Goal: Transaction & Acquisition: Purchase product/service

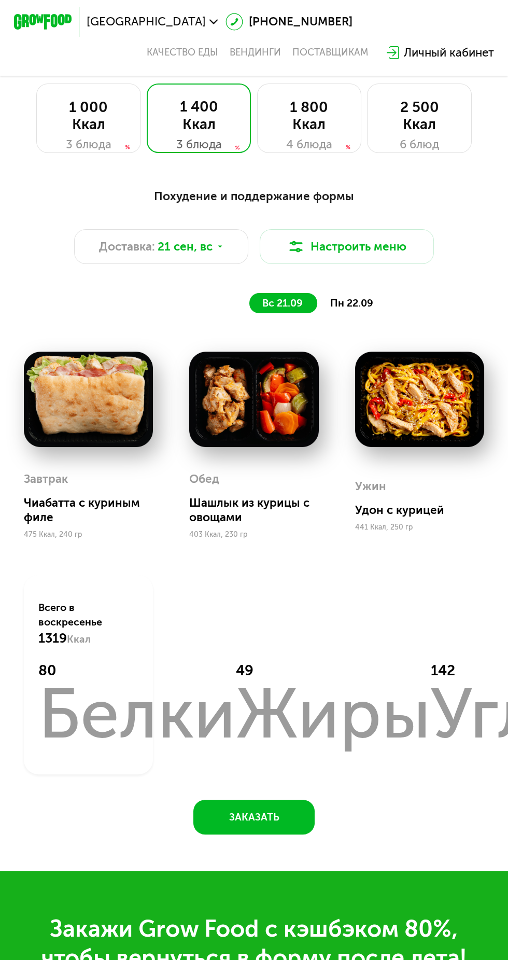
scroll to position [500, 0]
click at [156, 239] on div "Доставка: 21 сен, вс" at bounding box center [161, 246] width 174 height 35
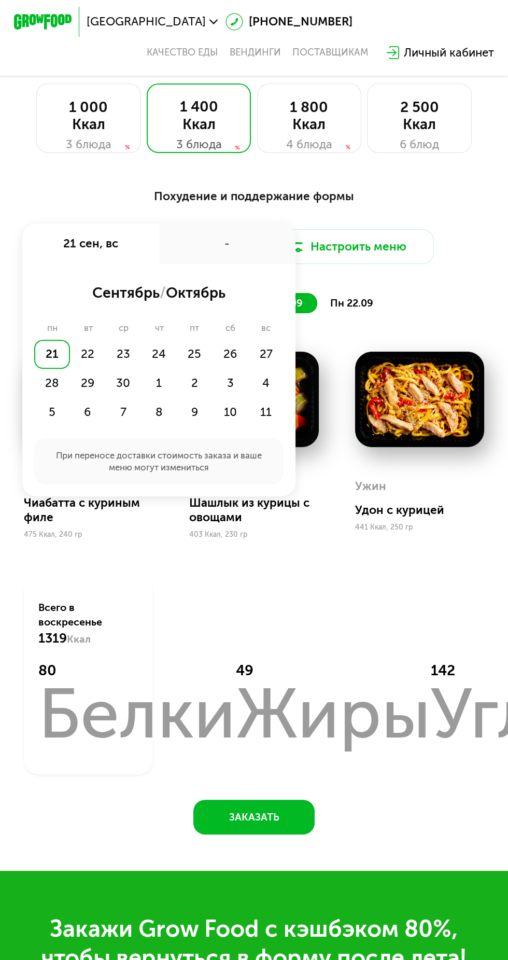
click at [42, 353] on div "21" at bounding box center [52, 354] width 36 height 29
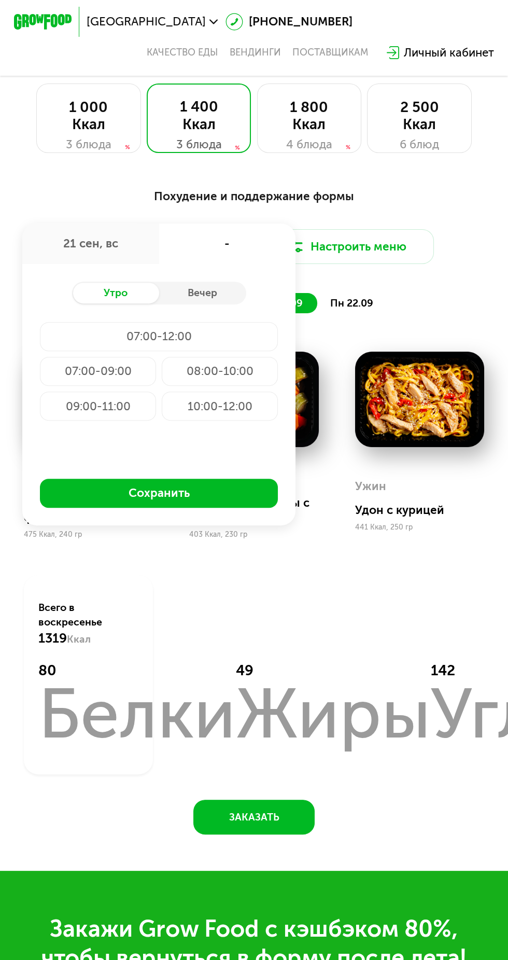
click at [75, 241] on div "21 сен, вс" at bounding box center [90, 244] width 136 height 40
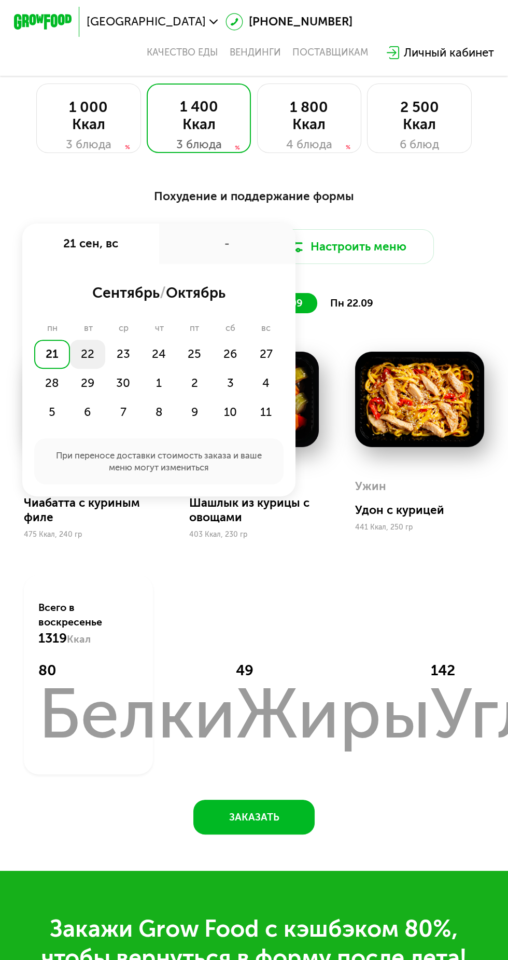
click at [81, 357] on div "22" at bounding box center [88, 354] width 36 height 29
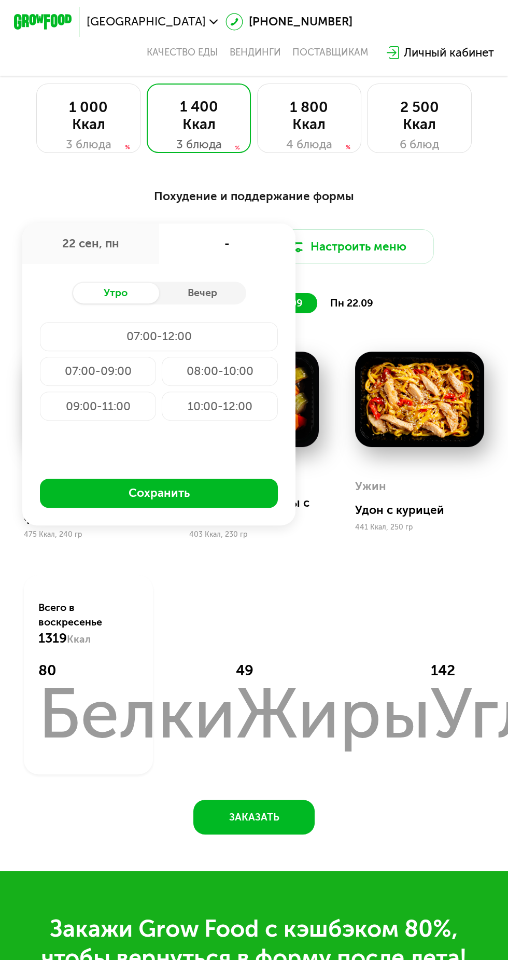
click at [68, 368] on div "07:00-09:00" at bounding box center [98, 371] width 116 height 29
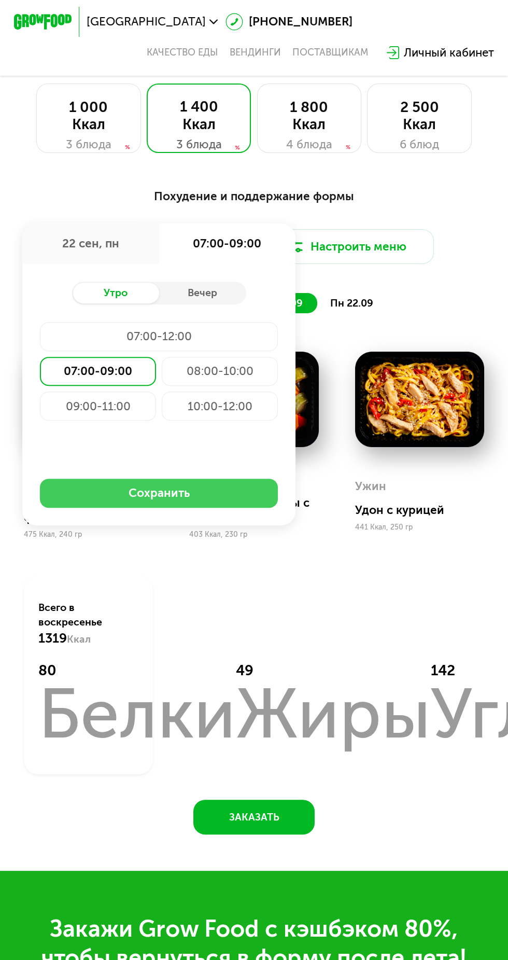
click at [89, 489] on button "Сохранить" at bounding box center [159, 493] width 238 height 29
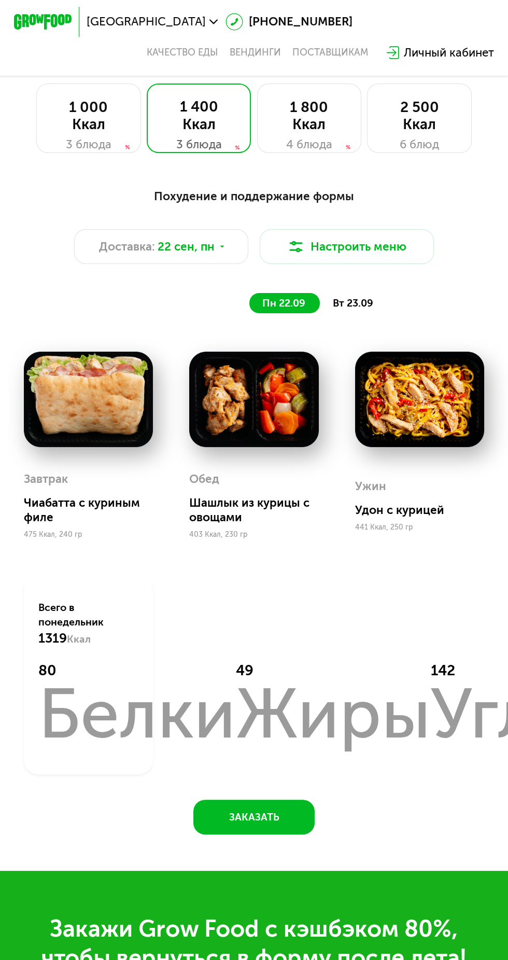
click at [362, 297] on span "вт 23.09" at bounding box center [353, 303] width 40 height 12
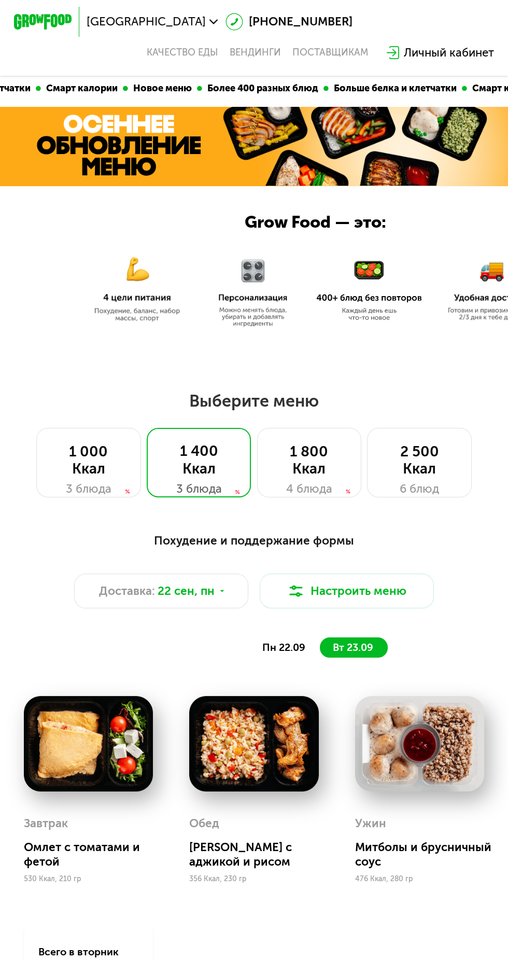
scroll to position [151, 0]
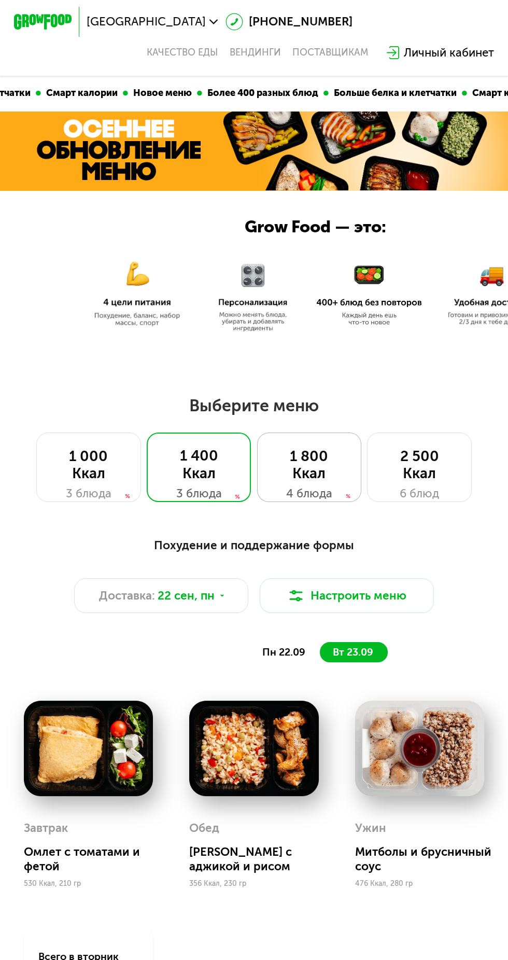
click at [333, 475] on div "1 800 Ккал" at bounding box center [309, 465] width 75 height 35
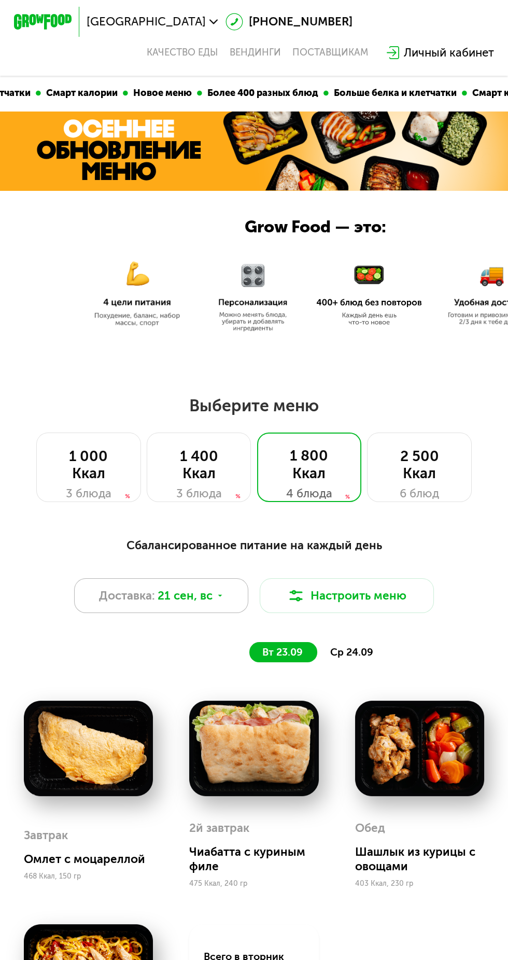
click at [212, 598] on span "21 сен, вс" at bounding box center [185, 596] width 55 height 18
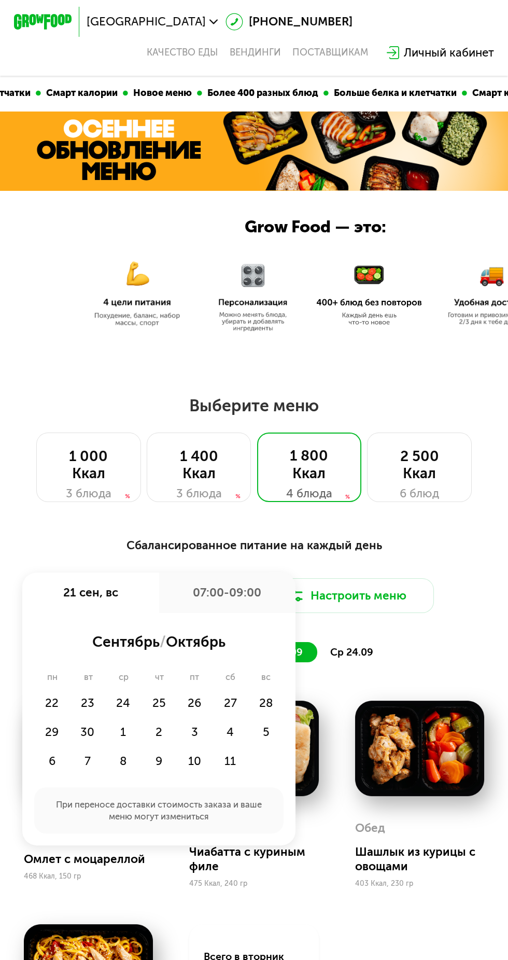
click at [59, 594] on div "21 сен, вс" at bounding box center [90, 593] width 136 height 40
click at [85, 589] on div "21 сен, вс" at bounding box center [90, 593] width 136 height 40
click at [75, 591] on div "21 сен, вс" at bounding box center [90, 593] width 136 height 40
click at [42, 707] on div "22" at bounding box center [52, 703] width 36 height 29
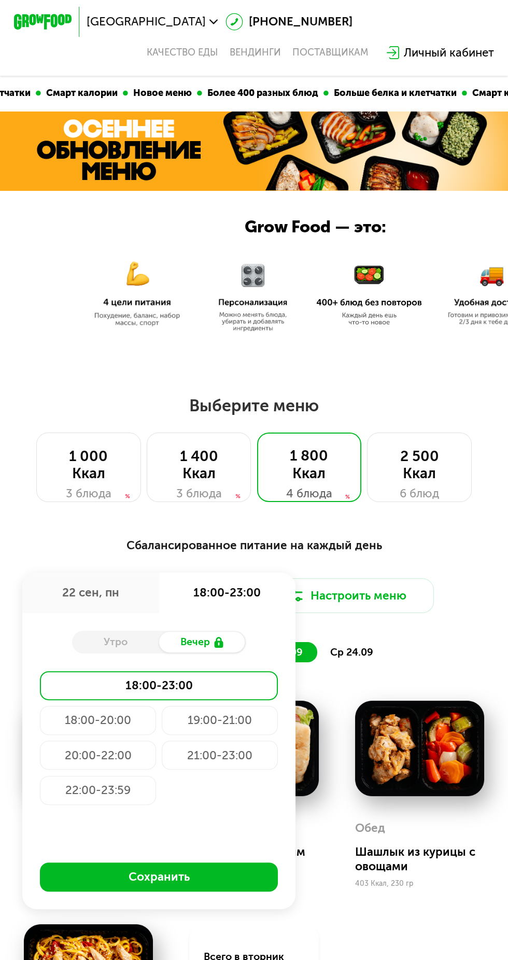
click at [101, 638] on div "Утро" at bounding box center [115, 642] width 87 height 20
click at [105, 646] on div "Утро" at bounding box center [115, 642] width 87 height 20
click at [83, 600] on div "22 сен, пн" at bounding box center [90, 593] width 136 height 40
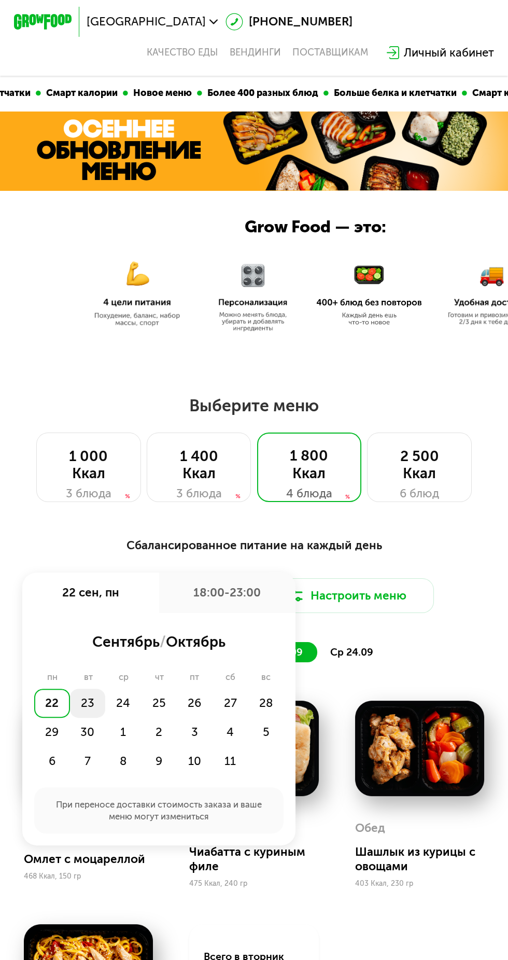
click at [88, 708] on div "23" at bounding box center [88, 703] width 36 height 29
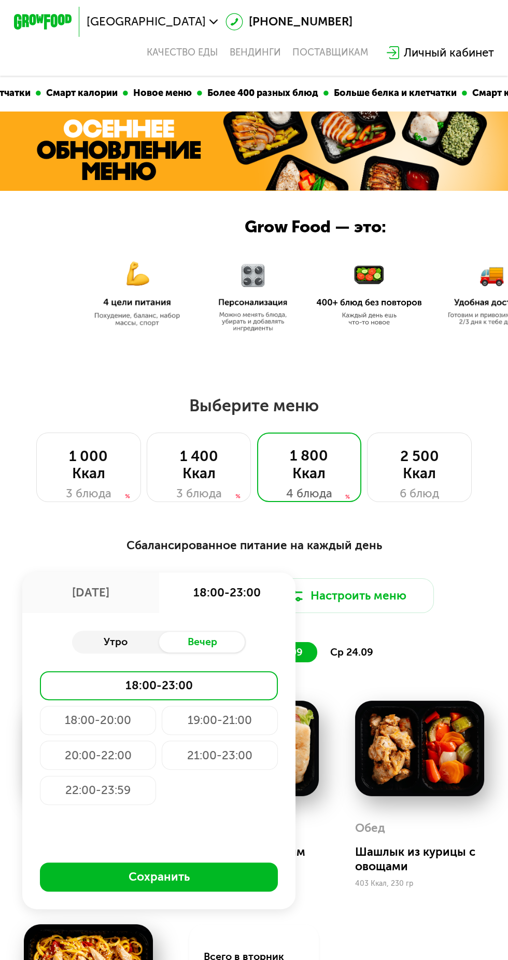
click at [98, 642] on div "Утро" at bounding box center [115, 642] width 87 height 20
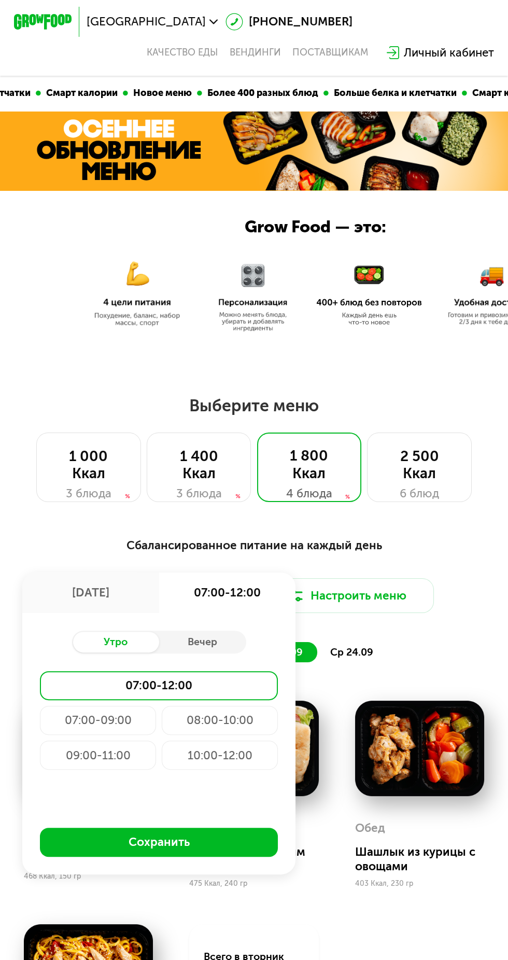
click at [71, 718] on div "07:00-09:00" at bounding box center [98, 720] width 116 height 29
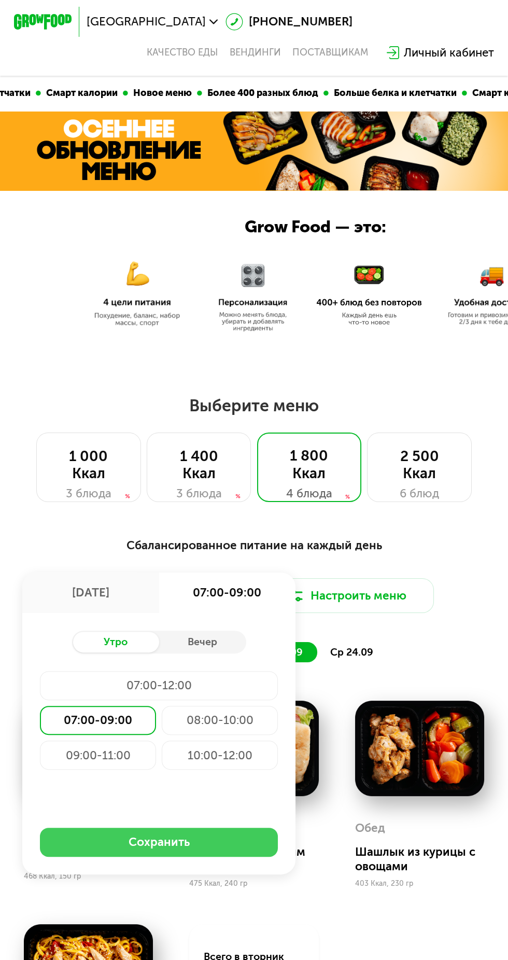
click at [217, 836] on button "Сохранить" at bounding box center [159, 842] width 238 height 29
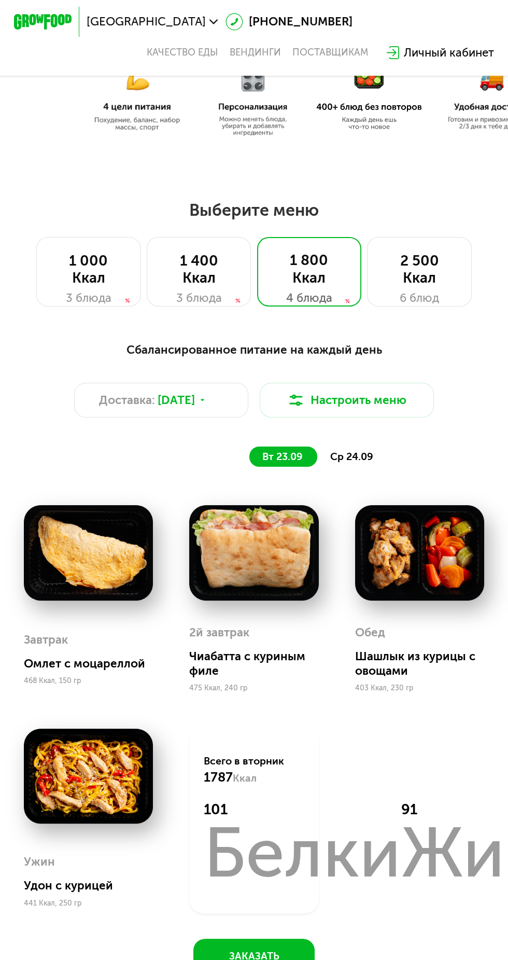
scroll to position [344, 0]
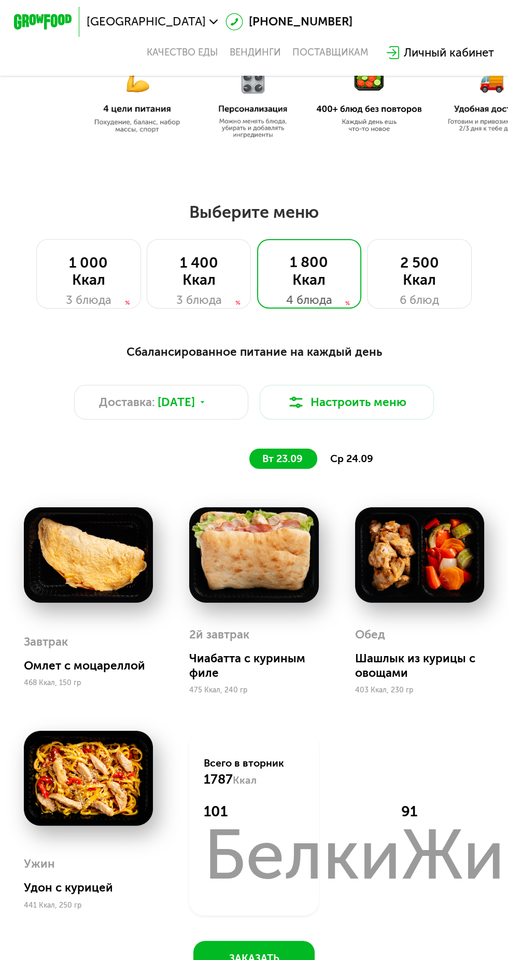
click at [361, 461] on span "ср 24.09" at bounding box center [351, 459] width 43 height 12
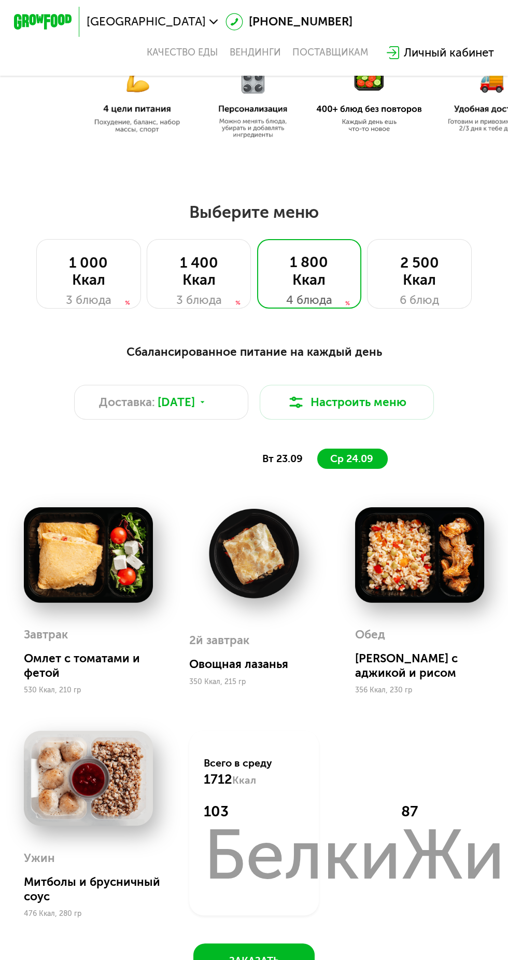
scroll to position [346, 0]
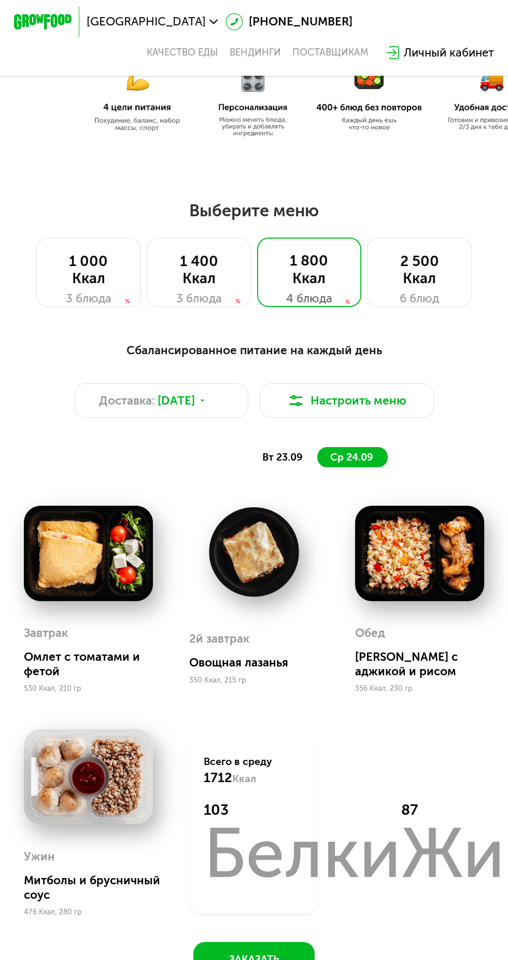
click at [287, 459] on span "вт 23.09" at bounding box center [282, 457] width 40 height 12
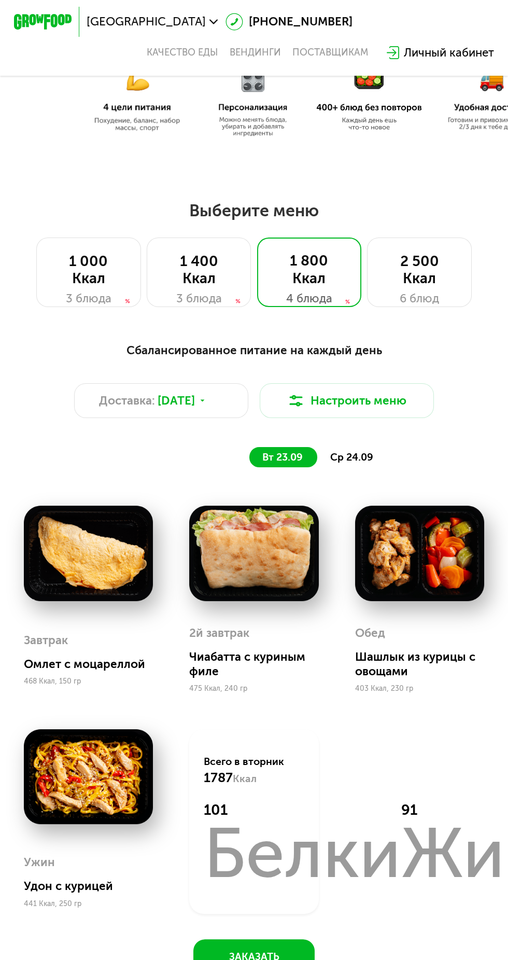
click at [357, 461] on span "ср 24.09" at bounding box center [351, 457] width 43 height 12
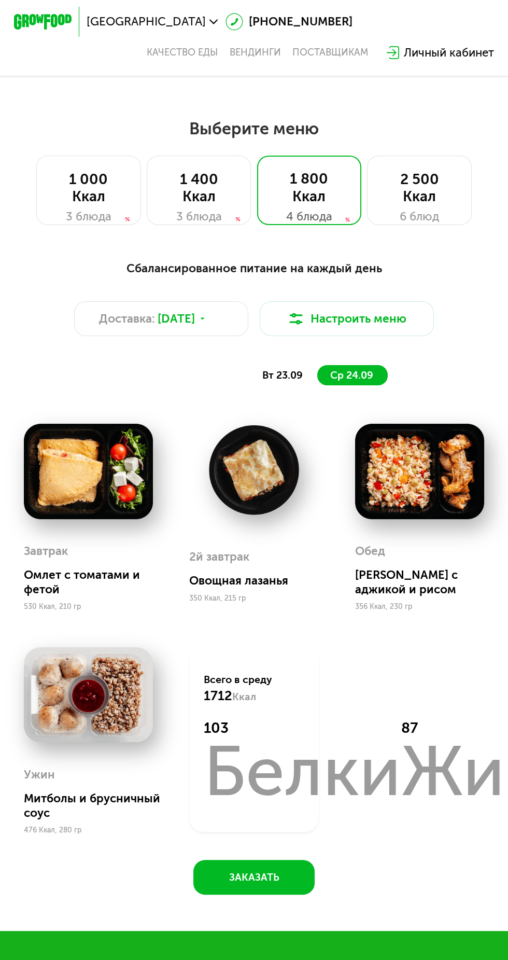
scroll to position [424, 0]
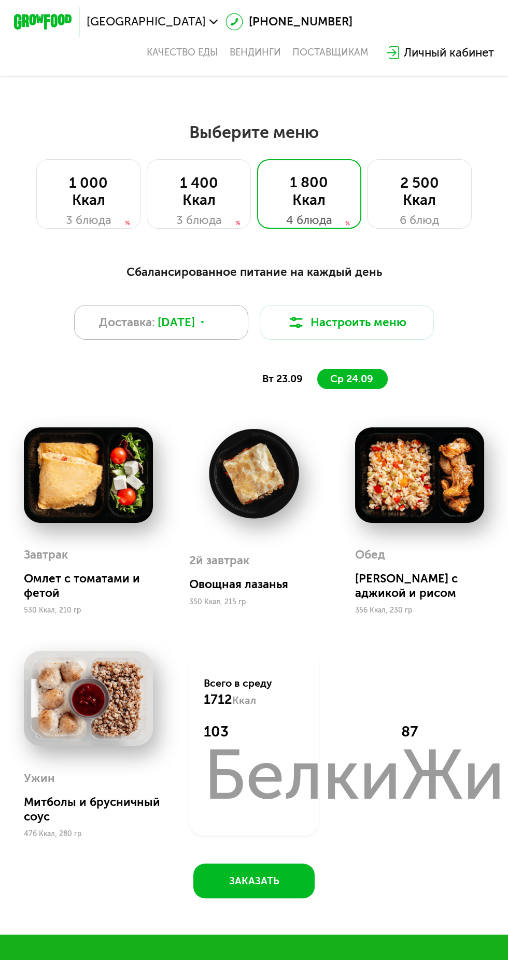
click at [133, 321] on span "Доставка:" at bounding box center [127, 323] width 56 height 18
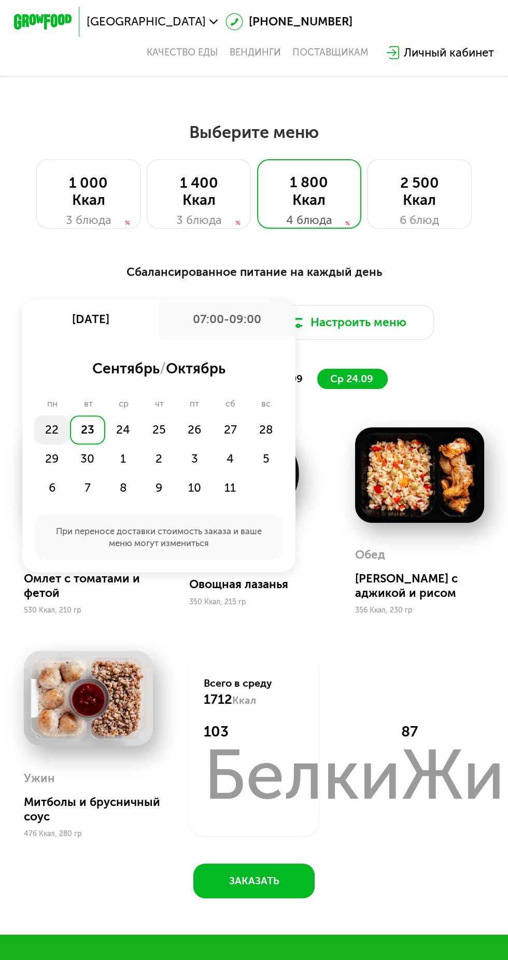
click at [51, 423] on div "22" at bounding box center [52, 430] width 36 height 29
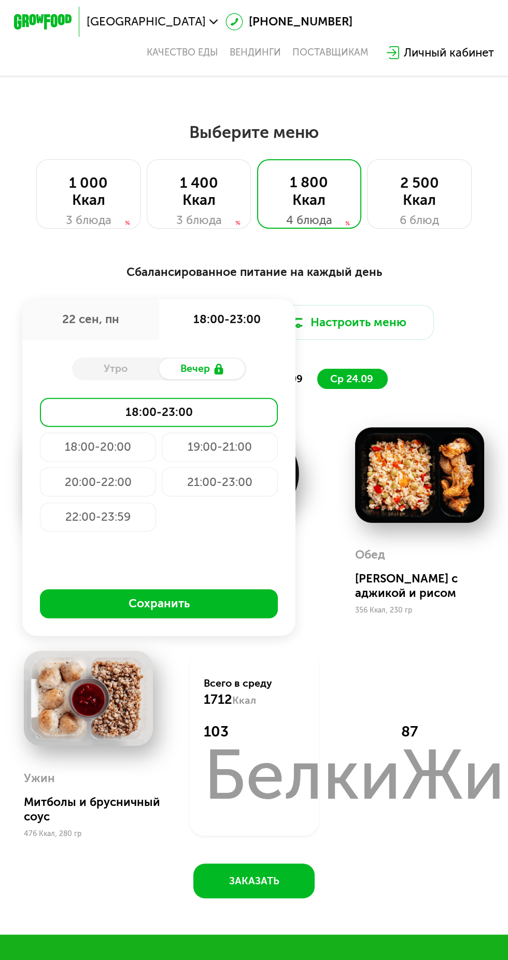
click at [89, 363] on div "Утро" at bounding box center [115, 368] width 87 height 20
click at [95, 375] on div "Утро" at bounding box center [115, 368] width 87 height 20
click at [70, 307] on div "22 сен, пн" at bounding box center [90, 319] width 136 height 40
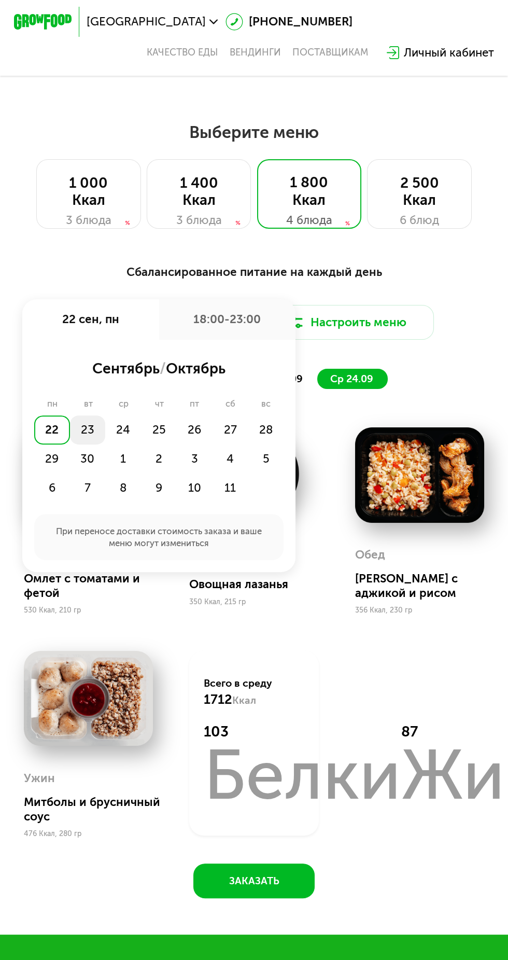
click at [81, 432] on div "23" at bounding box center [88, 430] width 36 height 29
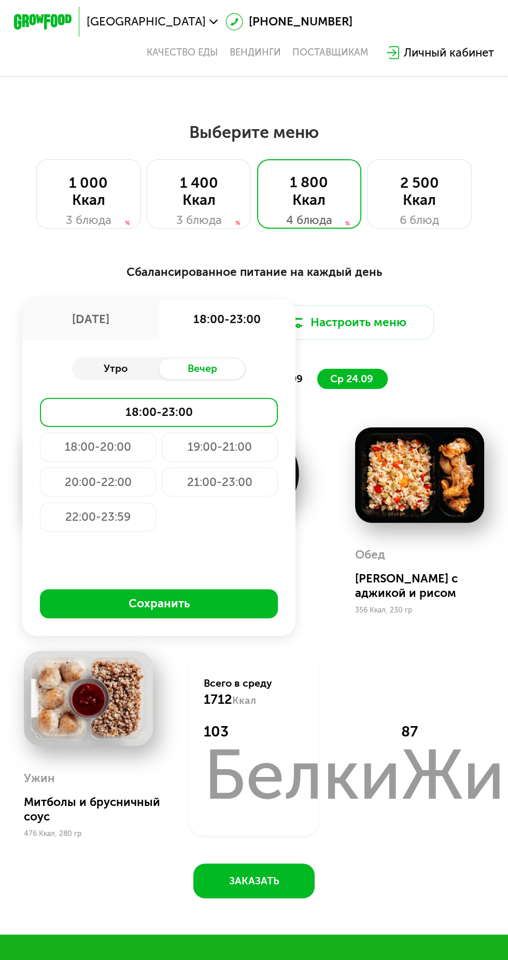
click at [86, 362] on div "Утро" at bounding box center [115, 368] width 87 height 20
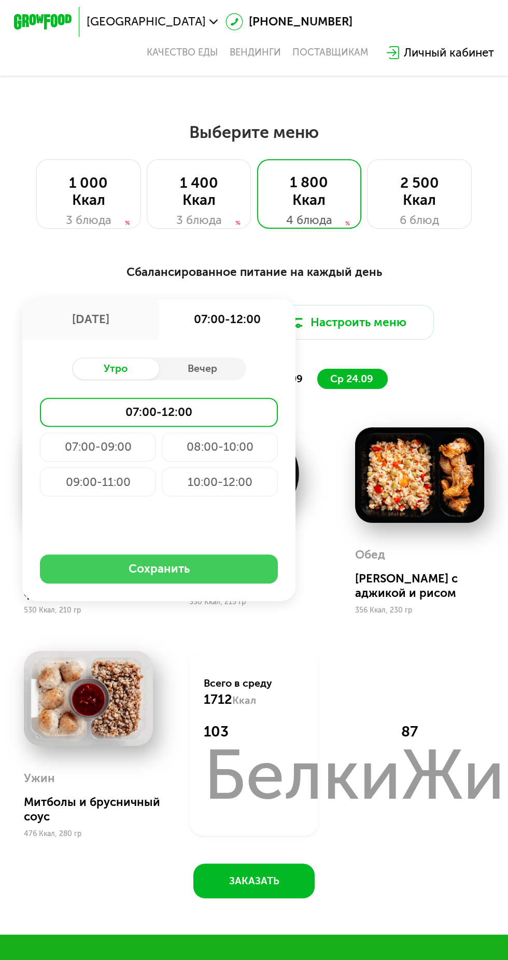
click at [227, 574] on button "Сохранить" at bounding box center [159, 569] width 238 height 29
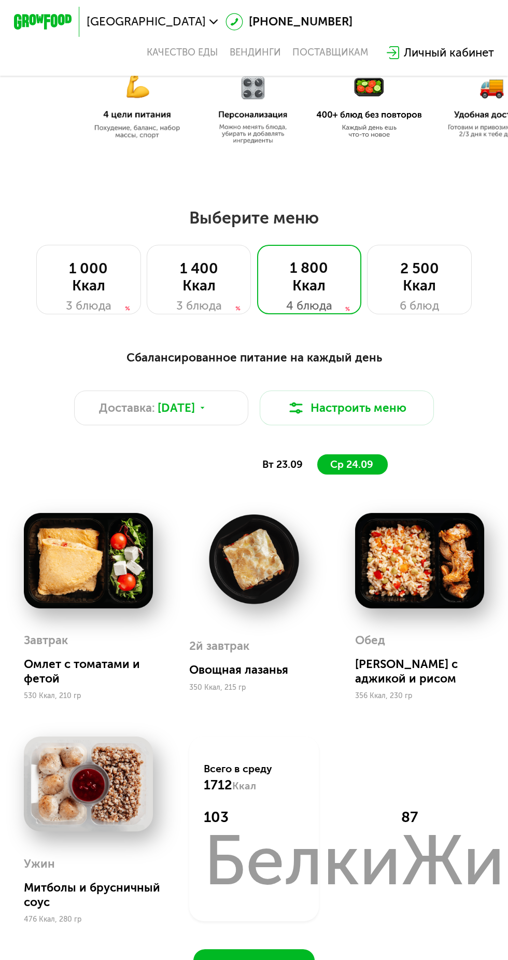
scroll to position [334, 0]
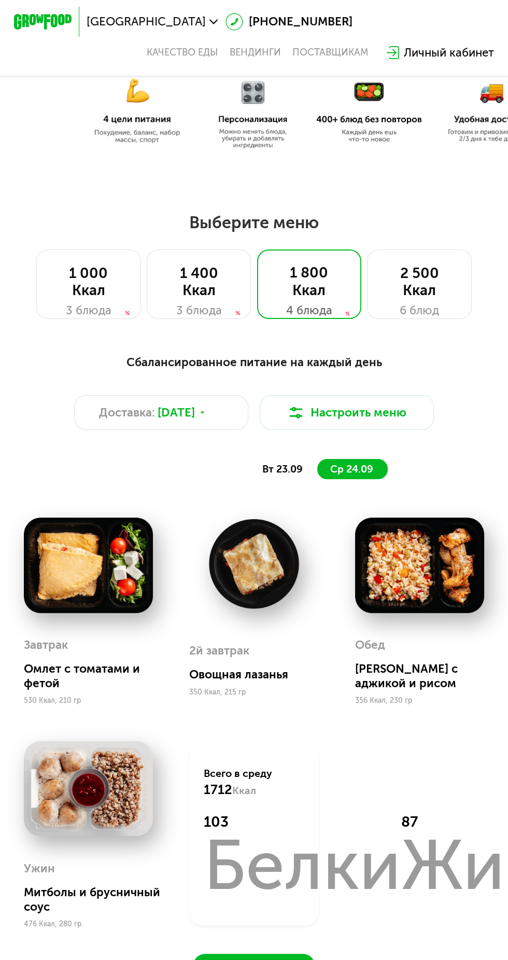
click at [286, 468] on span "вт 23.09" at bounding box center [282, 469] width 40 height 12
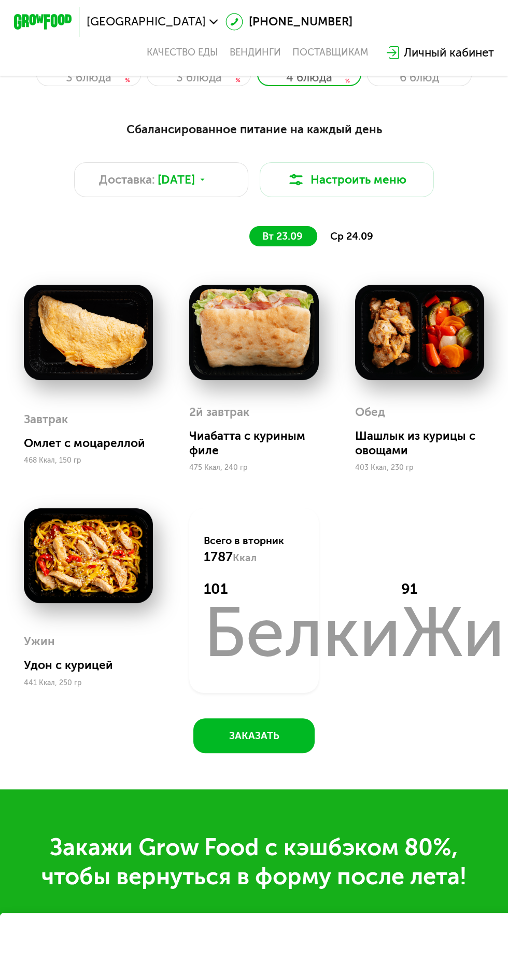
scroll to position [571, 0]
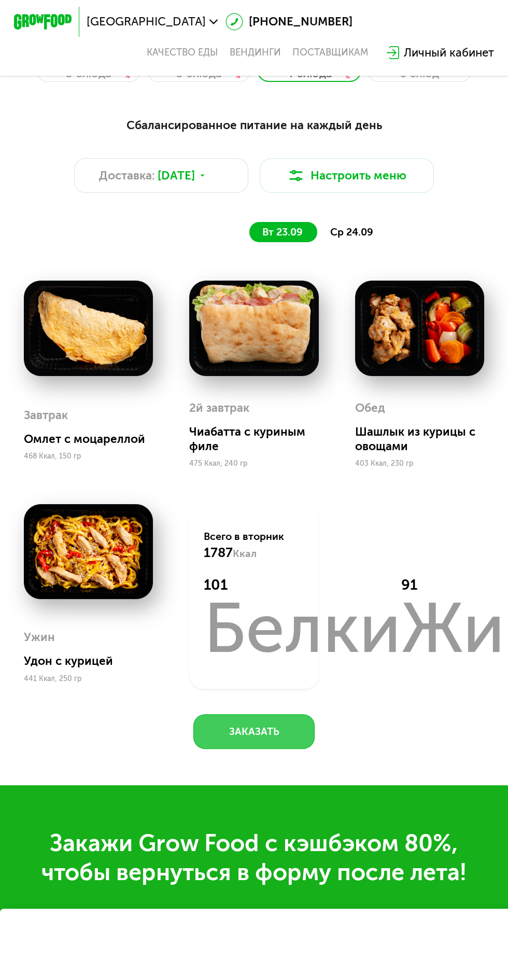
click at [280, 731] on button "Заказать" at bounding box center [254, 731] width 121 height 35
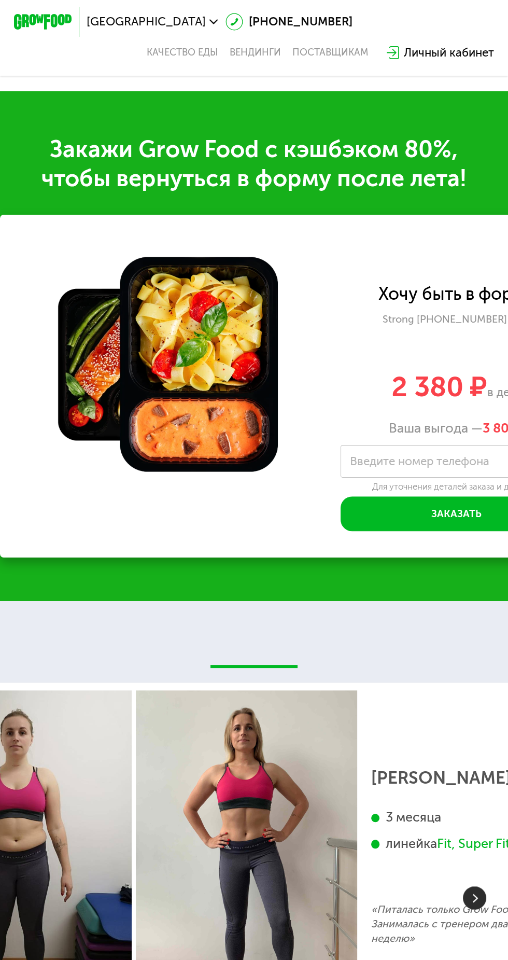
scroll to position [1266, 0]
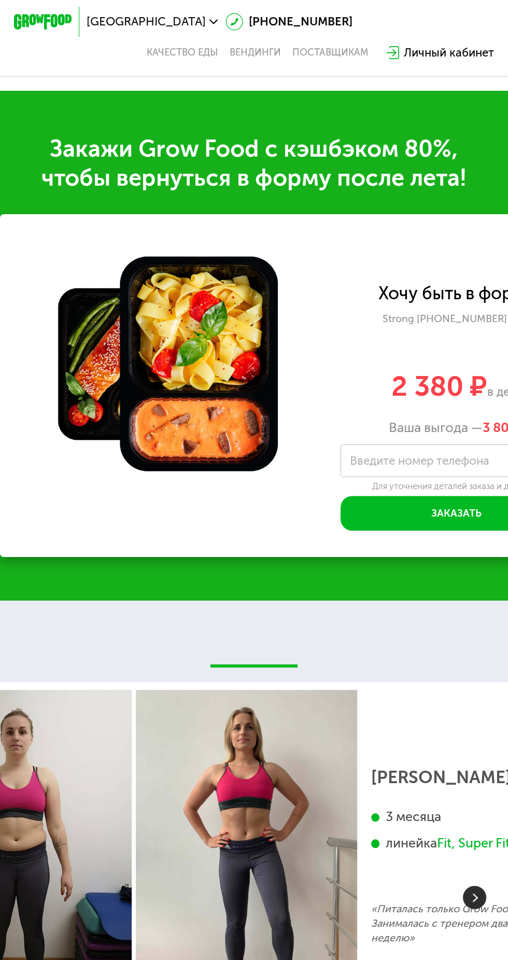
click at [462, 465] on label "Введите номер телефона" at bounding box center [420, 461] width 140 height 8
click at [462, 465] on input "Введите номер телефона" at bounding box center [457, 461] width 232 height 33
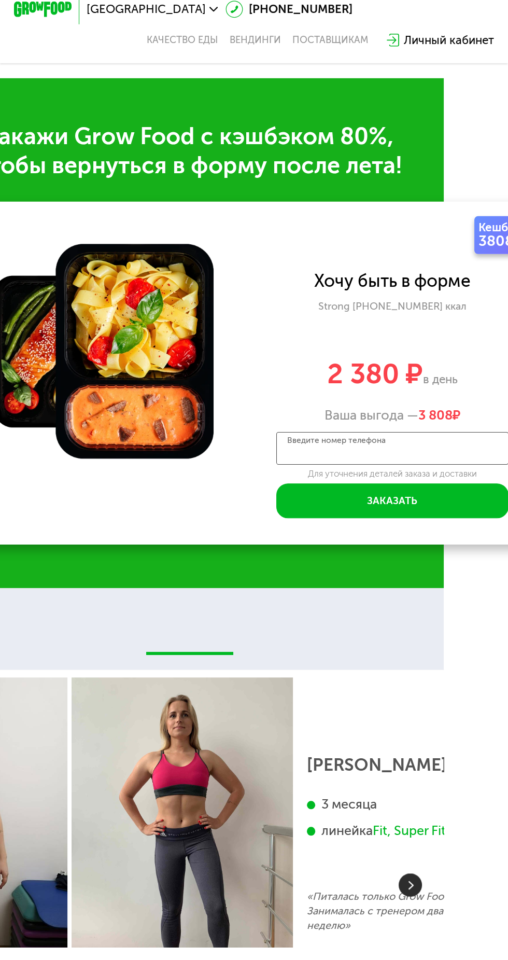
type input "**********"
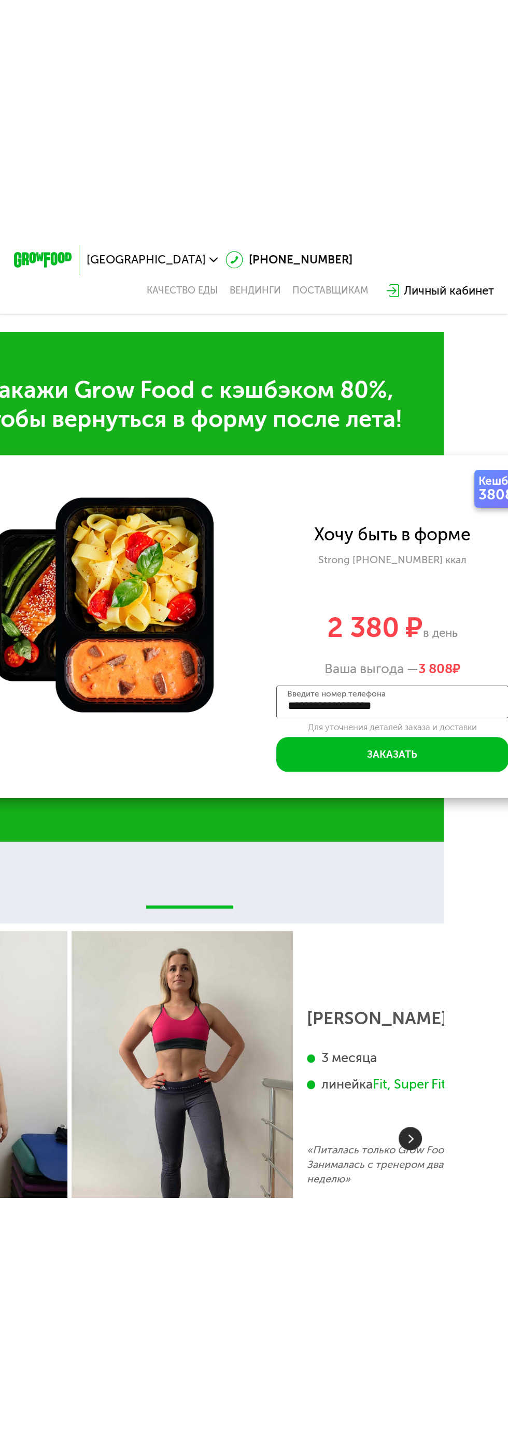
scroll to position [1263, 0]
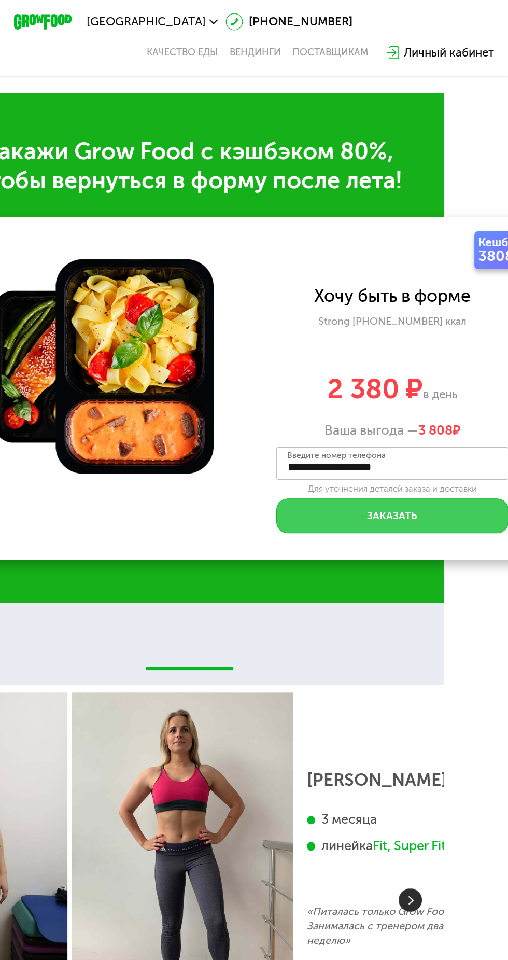
click at [428, 526] on button "Заказать" at bounding box center [393, 516] width 232 height 35
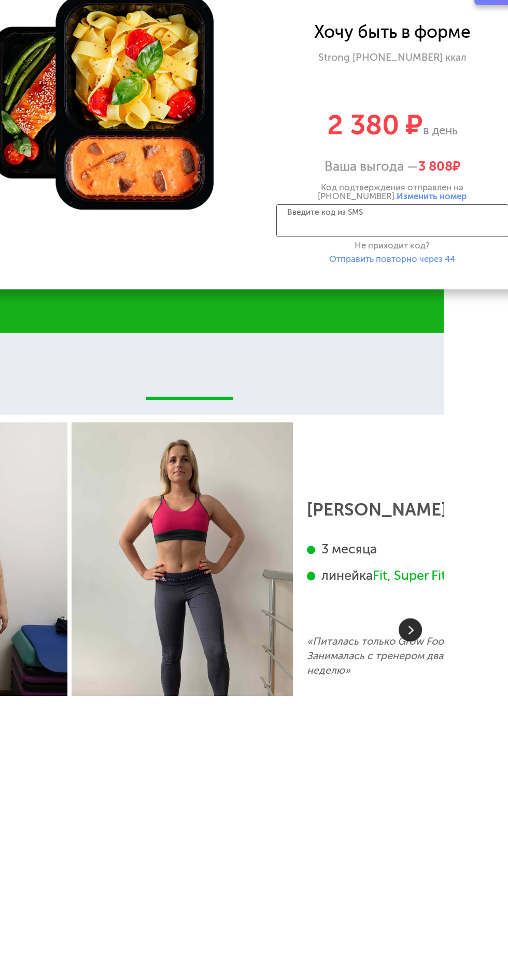
click at [414, 488] on input "Введите код из SMS" at bounding box center [393, 484] width 232 height 33
type input "****"
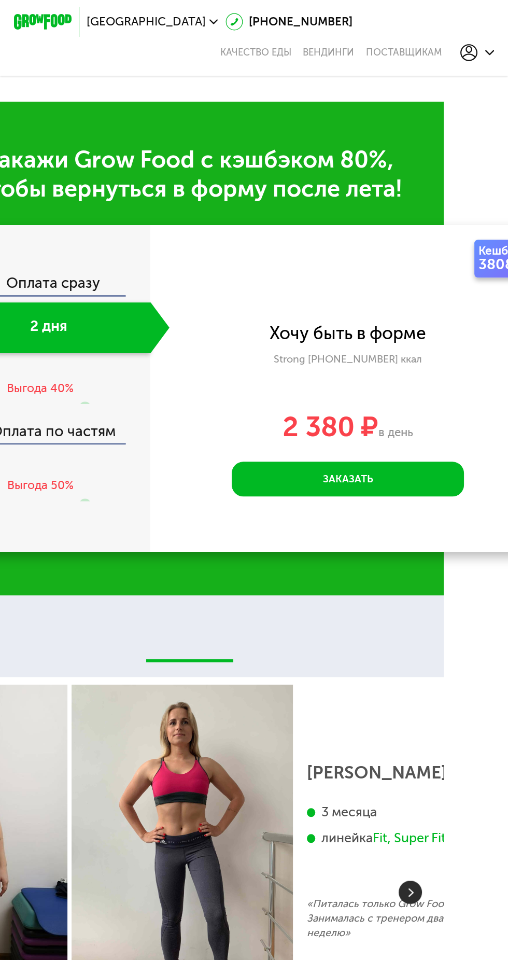
scroll to position [1269, 0]
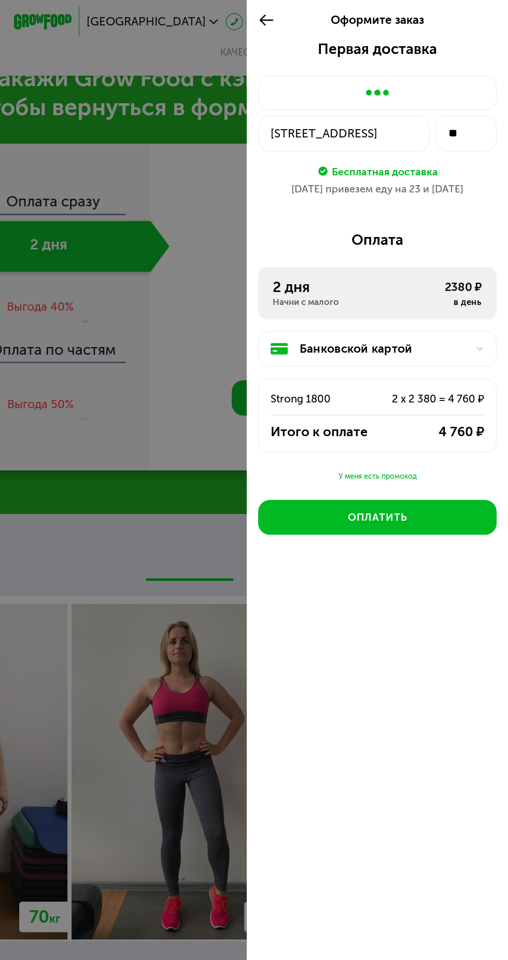
scroll to position [1358, 0]
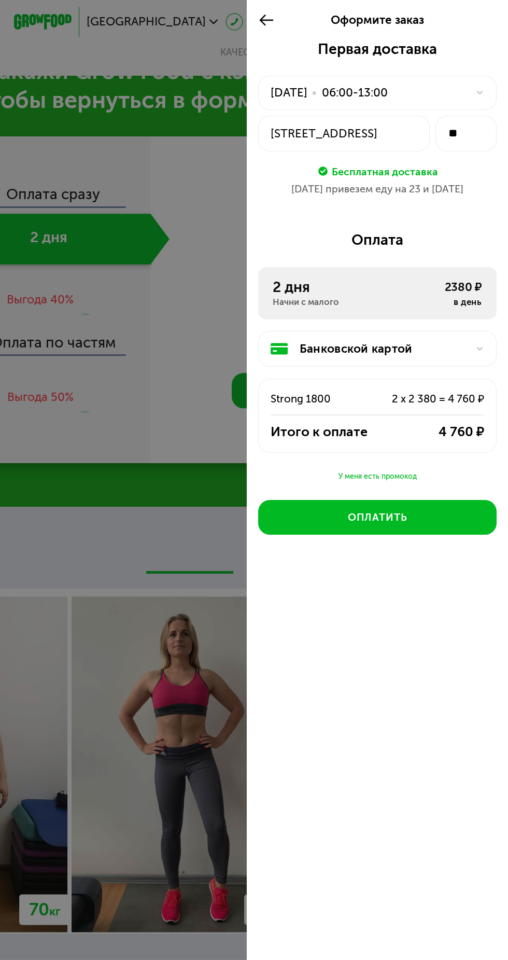
click at [477, 89] on icon at bounding box center [480, 92] width 9 height 9
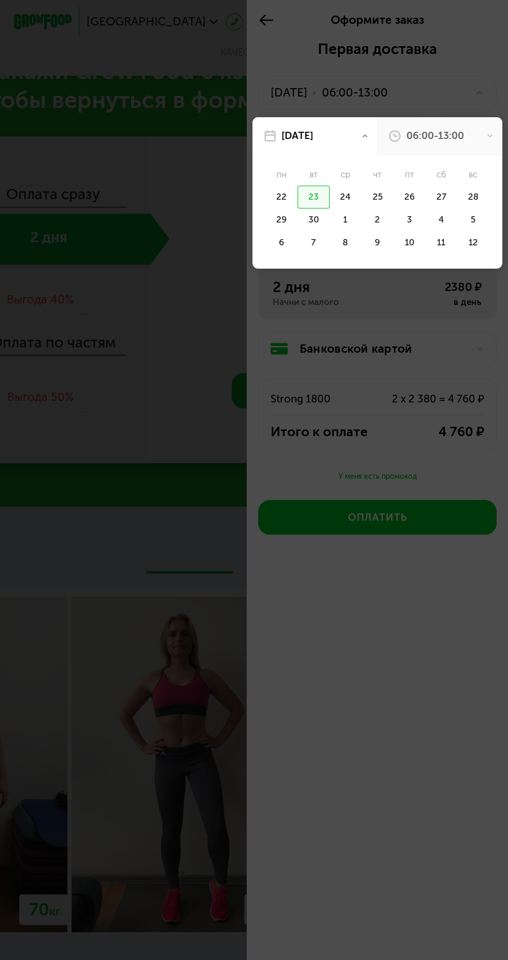
click at [477, 148] on div "06:00-13:00" at bounding box center [440, 136] width 125 height 38
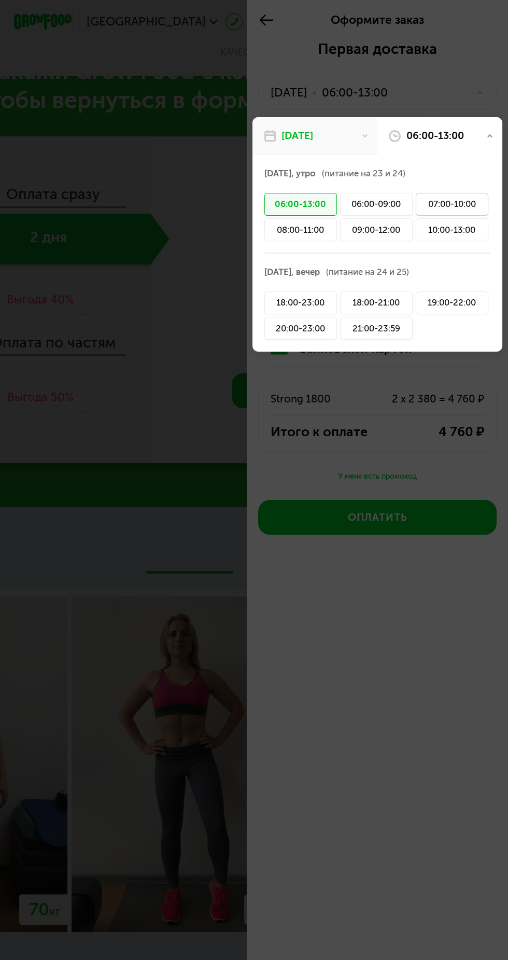
click at [479, 208] on div "07:00-10:00" at bounding box center [452, 204] width 73 height 23
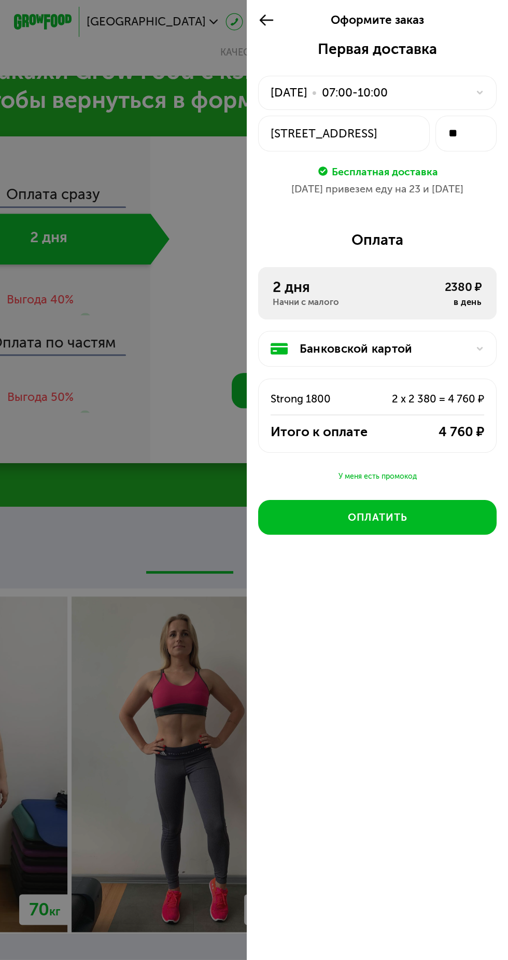
click at [476, 349] on icon at bounding box center [480, 348] width 9 height 9
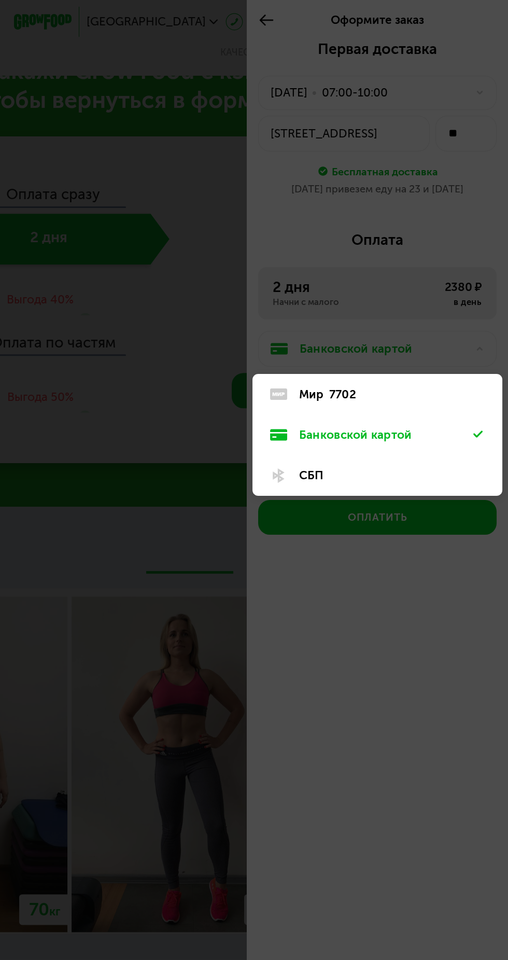
click at [436, 447] on div "Банковской картой" at bounding box center [378, 435] width 250 height 40
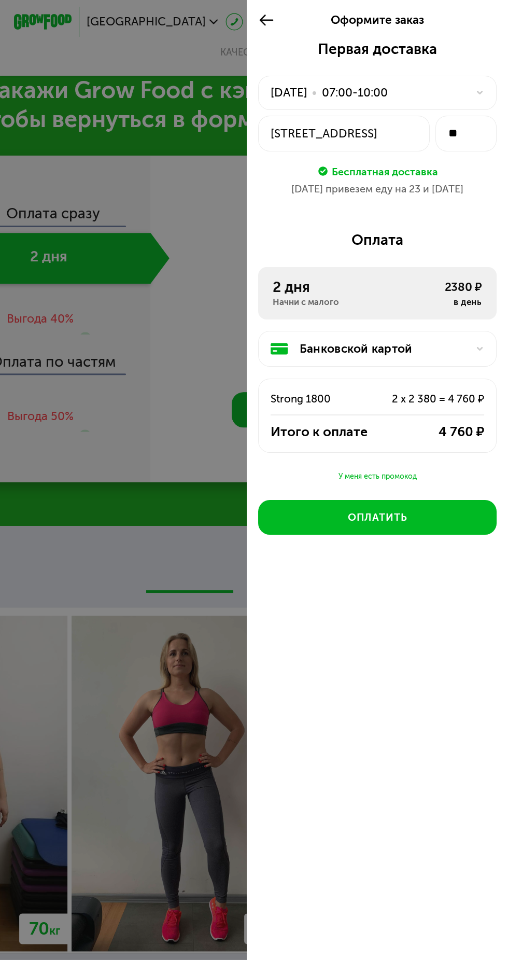
scroll to position [1345, 0]
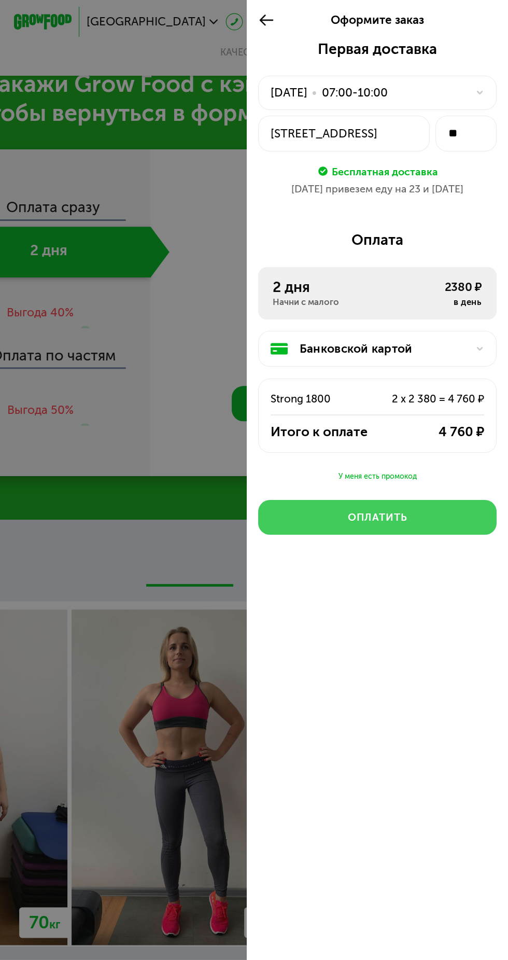
click at [451, 520] on button "Оплатить" at bounding box center [377, 517] width 238 height 35
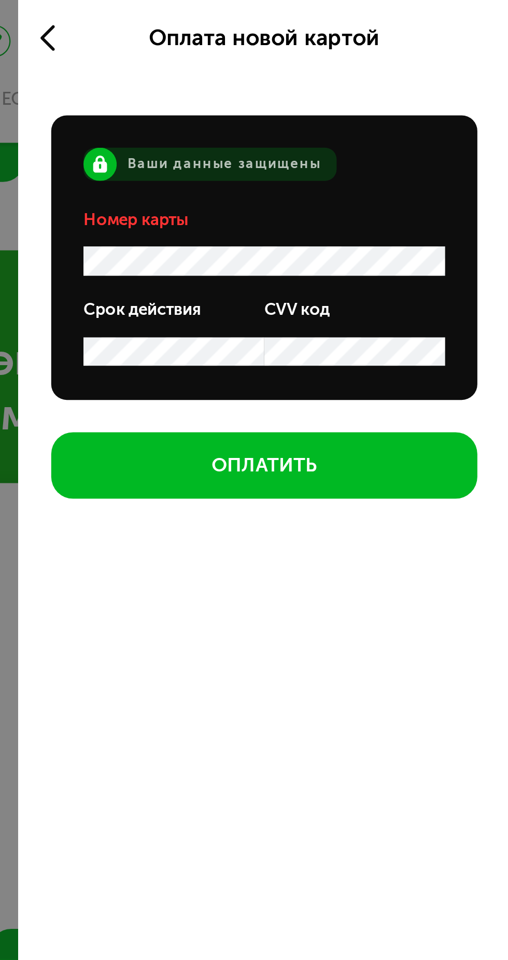
scroll to position [1238, 0]
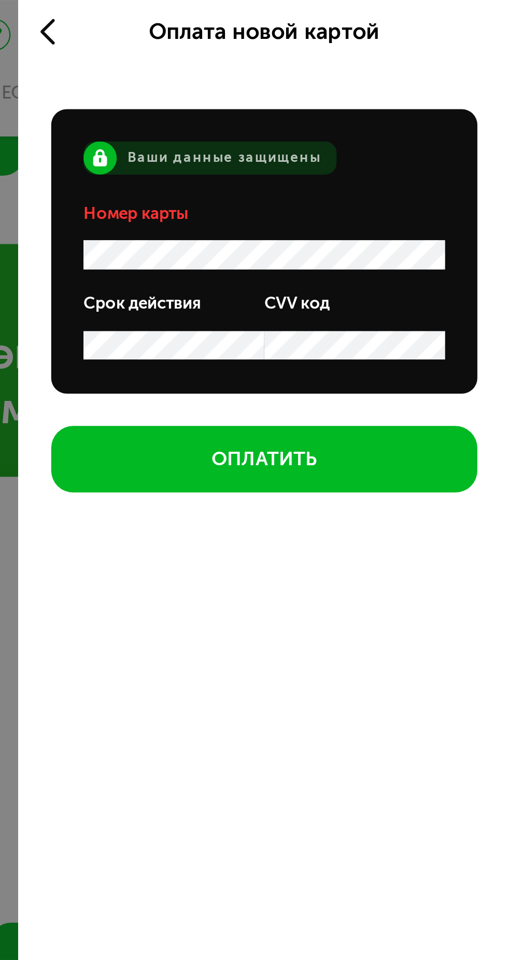
click at [270, 13] on icon at bounding box center [266, 20] width 17 height 18
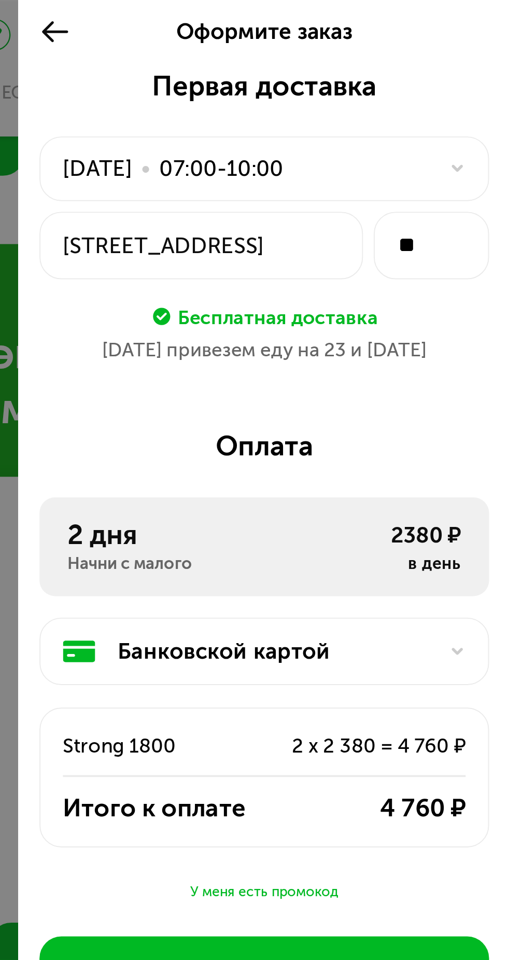
click at [436, 354] on div "Банковской картой" at bounding box center [384, 349] width 168 height 18
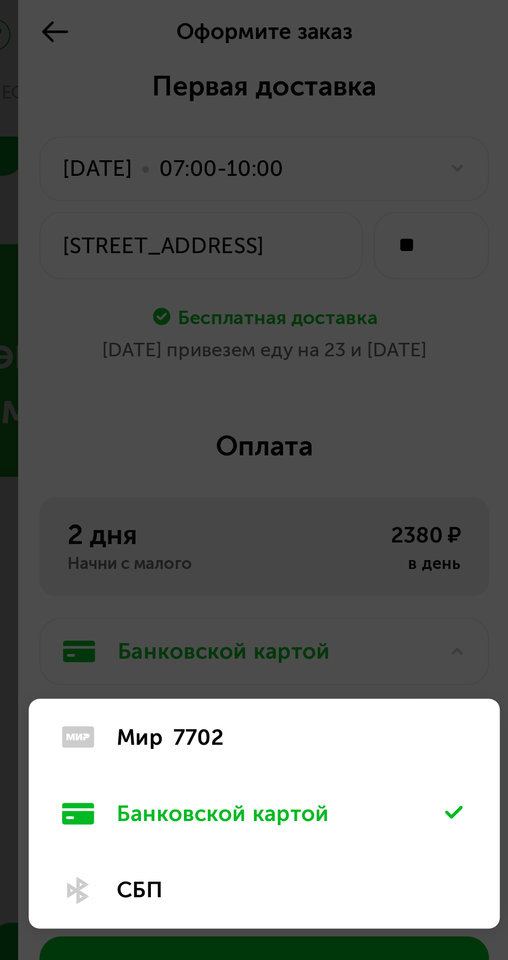
click at [421, 388] on div "Мир 7702" at bounding box center [386, 395] width 174 height 18
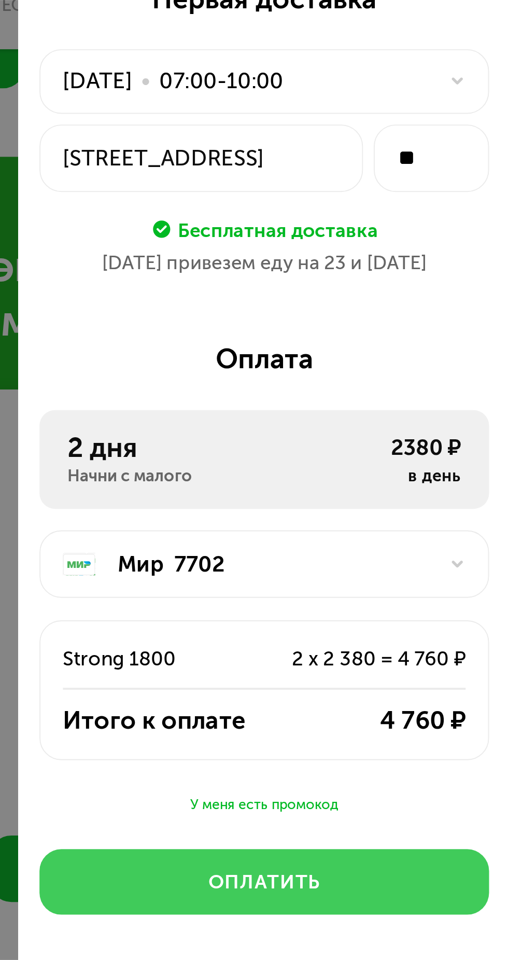
click at [434, 516] on button "Оплатить" at bounding box center [377, 517] width 238 height 35
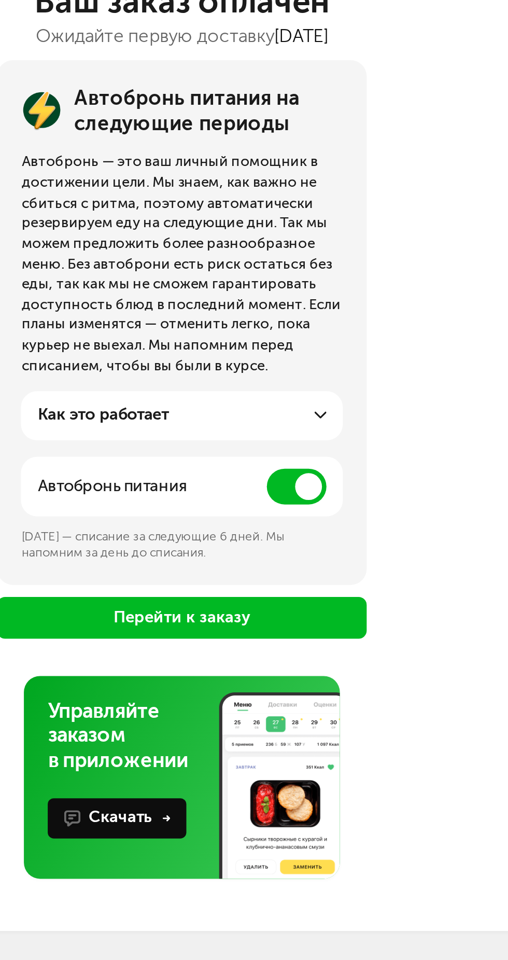
click at [293, 249] on span at bounding box center [294, 248] width 21 height 12
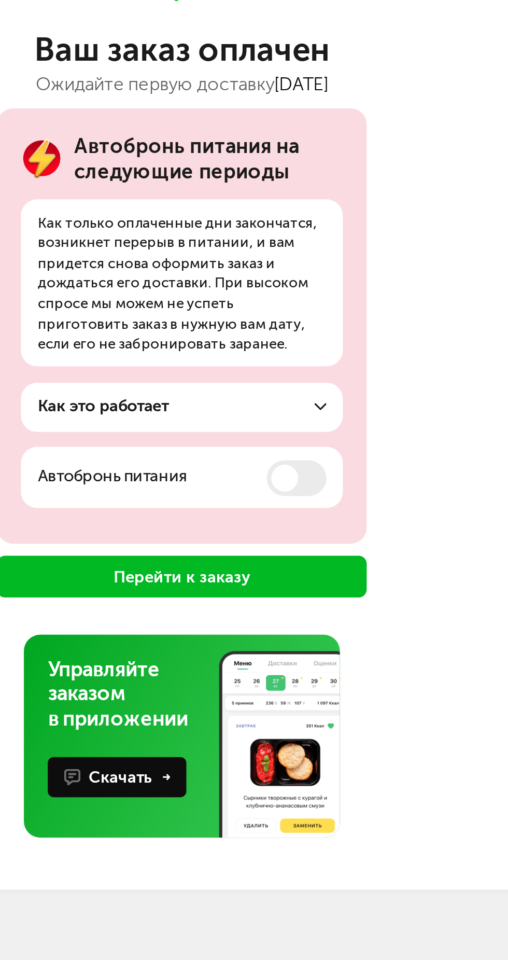
click at [295, 205] on div "Как это работает" at bounding box center [254, 204] width 100 height 8
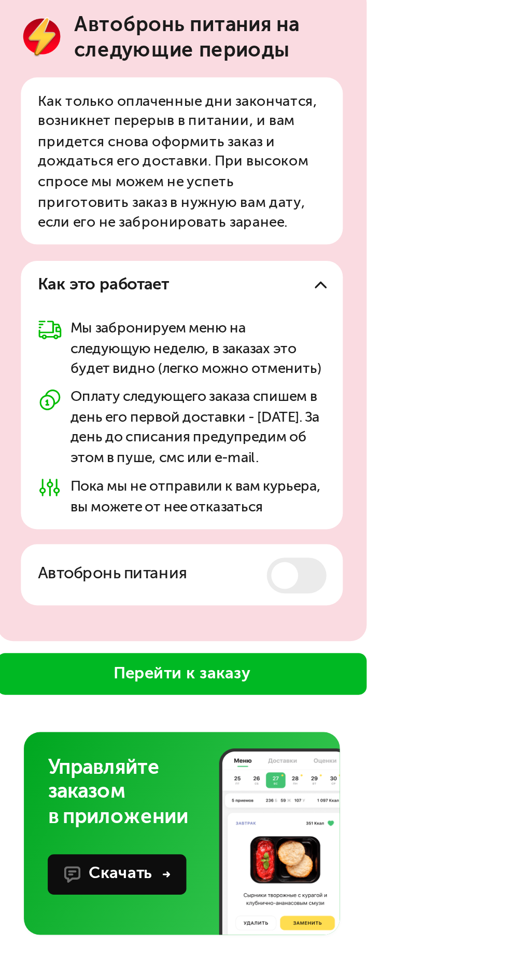
click at [291, 347] on button "Перейти к заказу" at bounding box center [254, 339] width 129 height 15
